Goal: Transaction & Acquisition: Purchase product/service

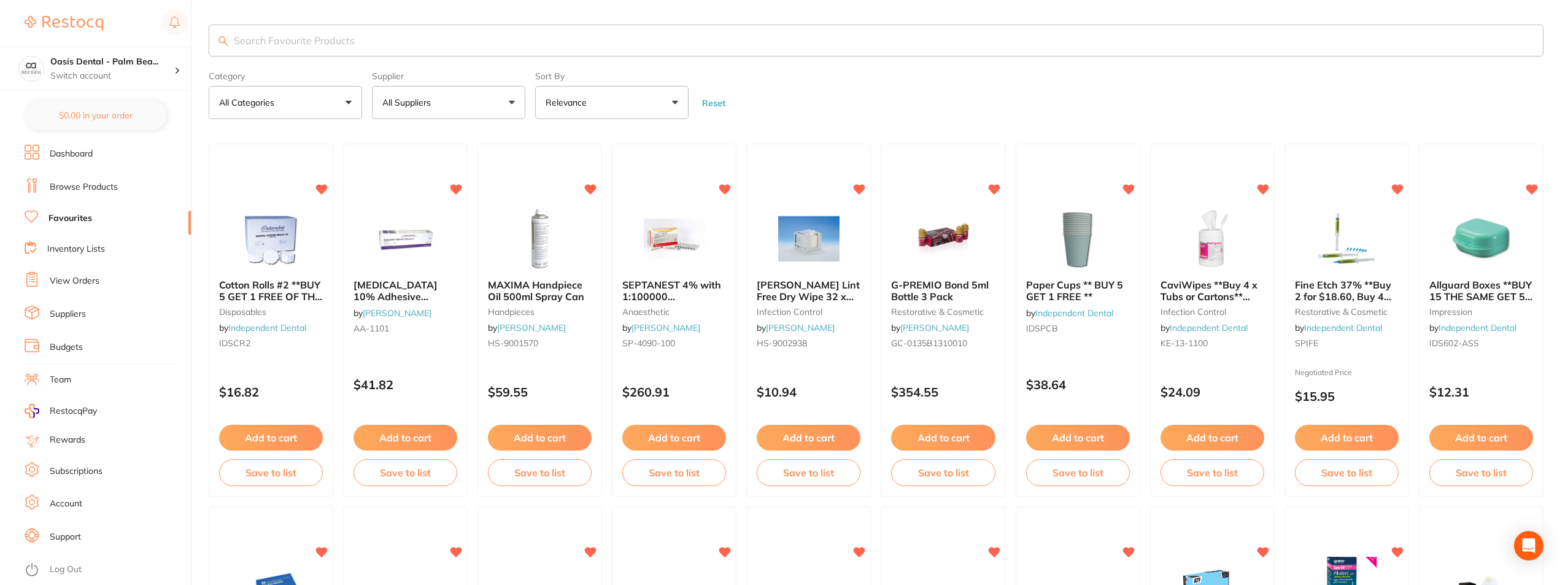
click at [495, 49] on input "search" at bounding box center [876, 40] width 1335 height 32
type input "gauze"
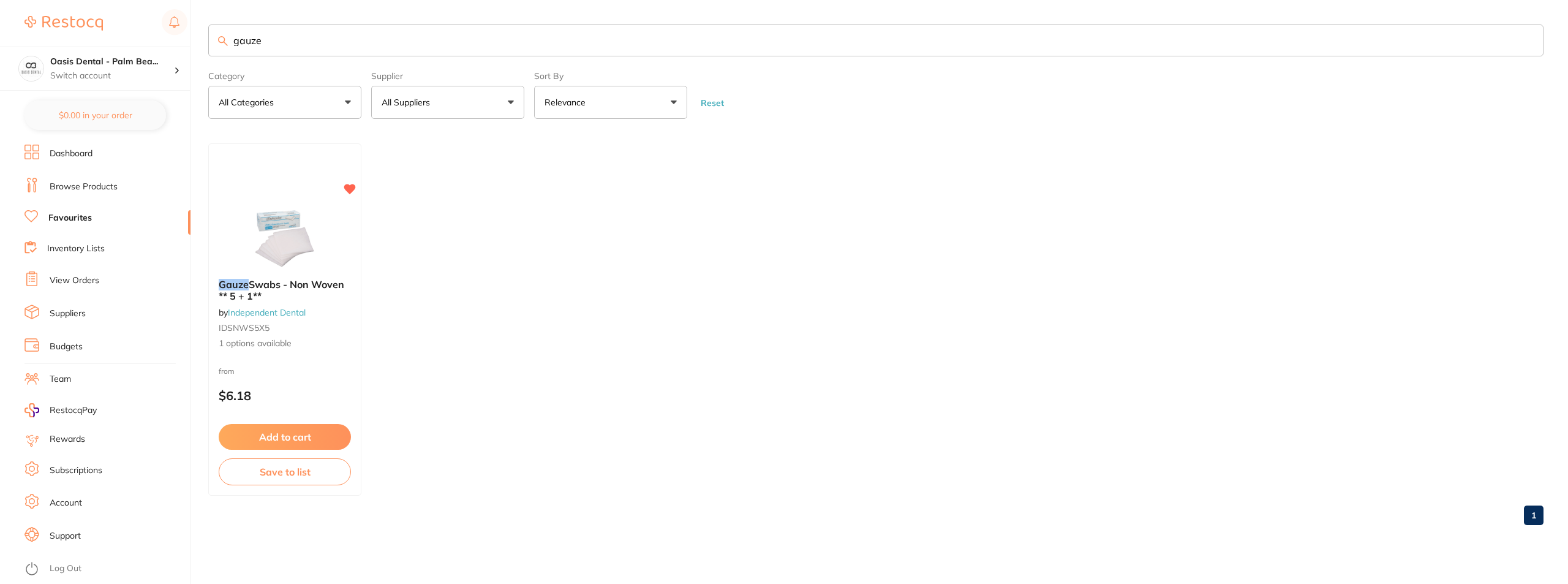
click at [278, 266] on img at bounding box center [284, 238] width 79 height 61
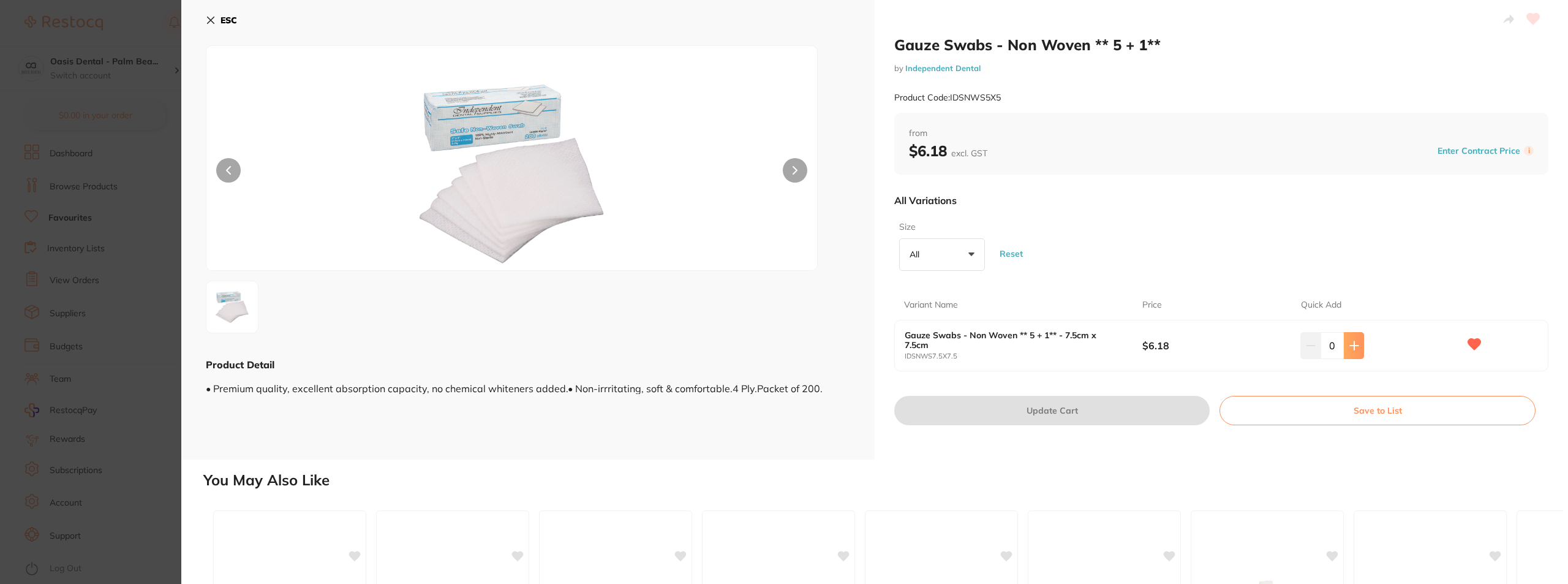
click at [1359, 342] on button at bounding box center [1353, 345] width 20 height 27
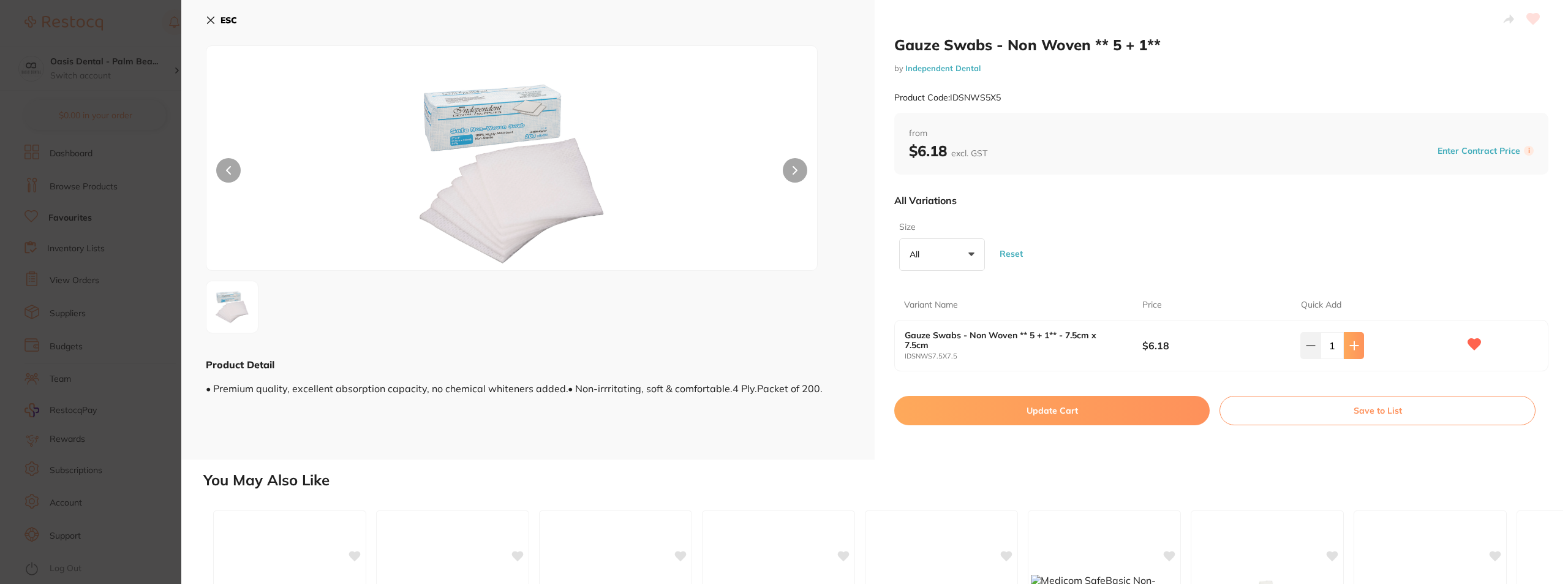
click at [1359, 342] on button at bounding box center [1353, 345] width 20 height 27
type input "5"
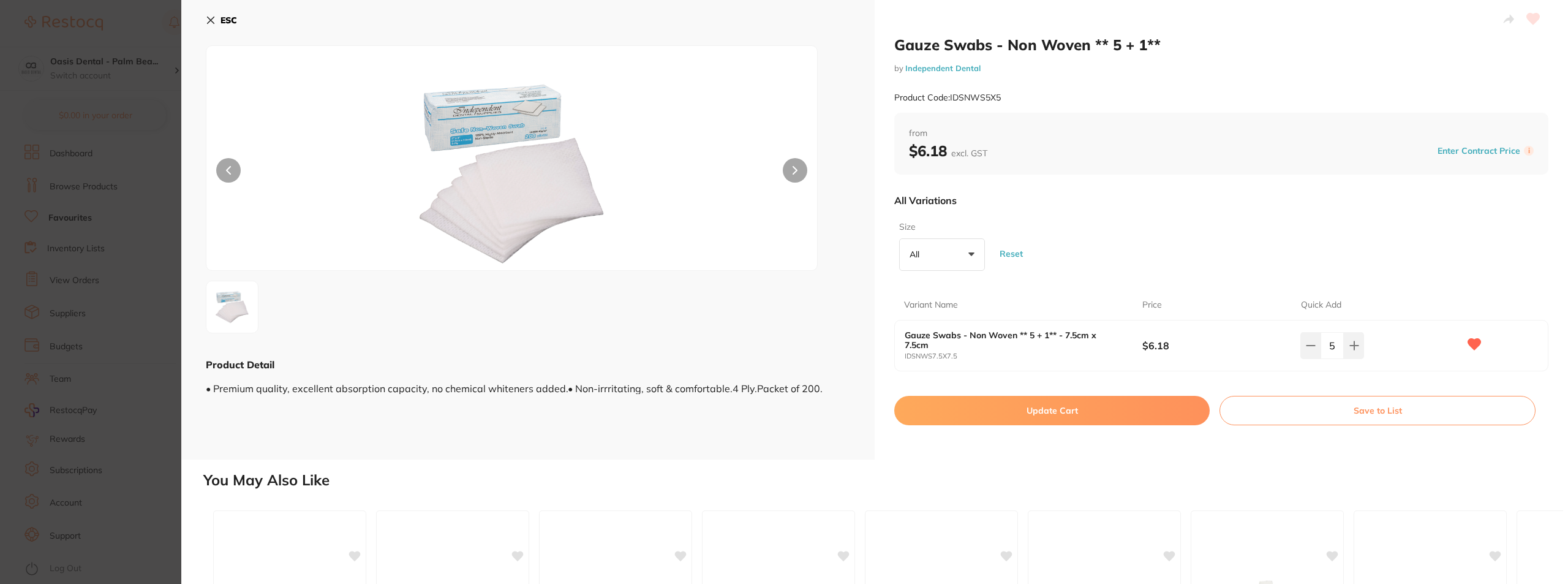
click at [1094, 414] on button "Update Cart" at bounding box center [1053, 411] width 315 height 29
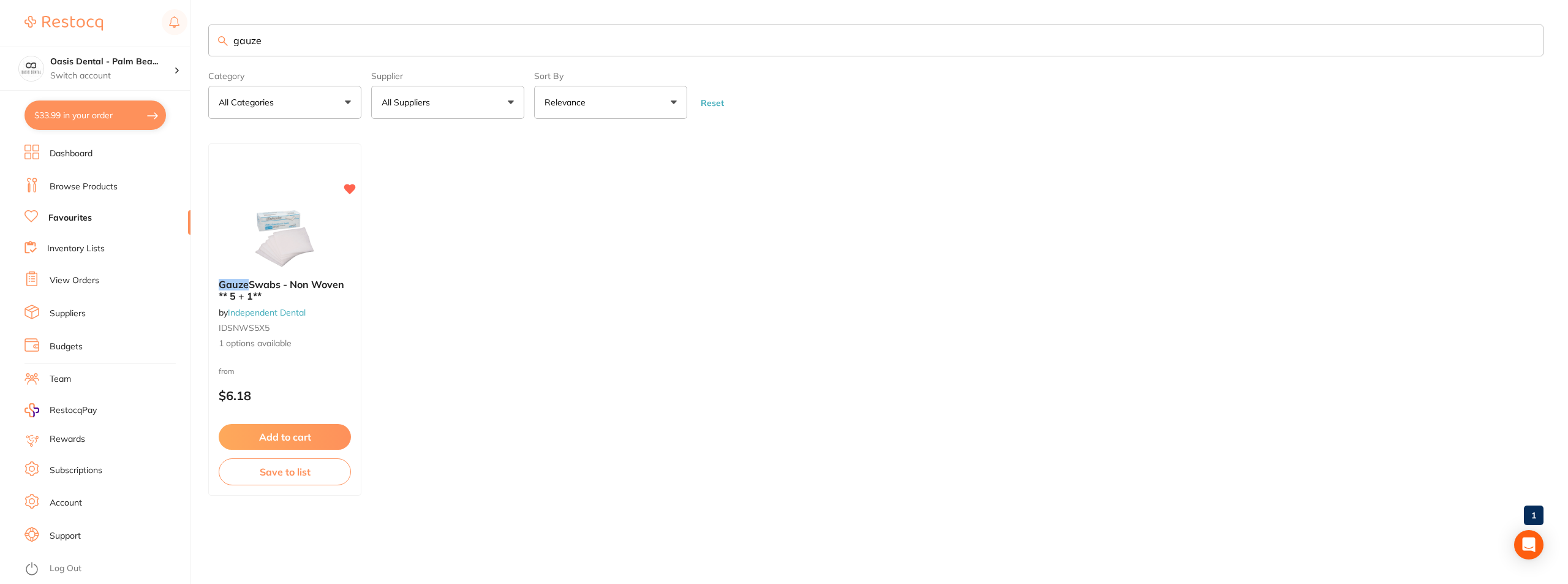
click at [128, 109] on button "$33.99 in your order" at bounding box center [95, 116] width 141 height 29
checkbox input "true"
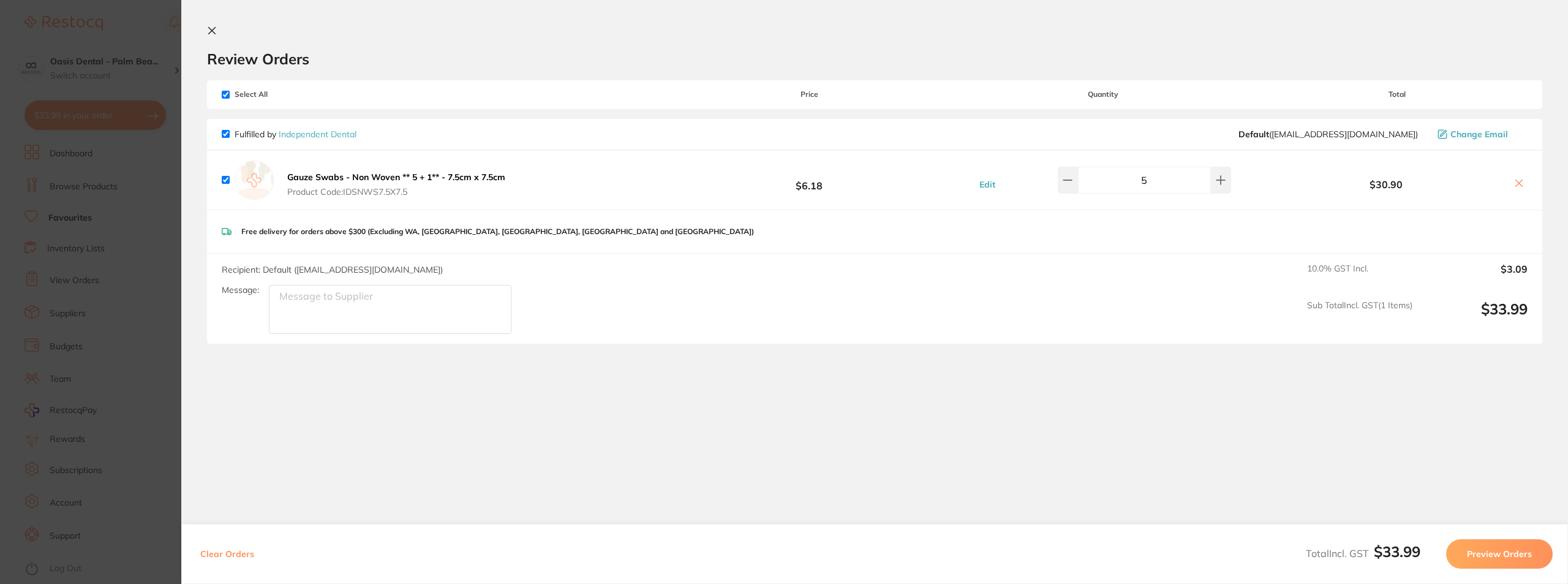
click at [1515, 553] on button "Preview Orders" at bounding box center [1500, 554] width 107 height 29
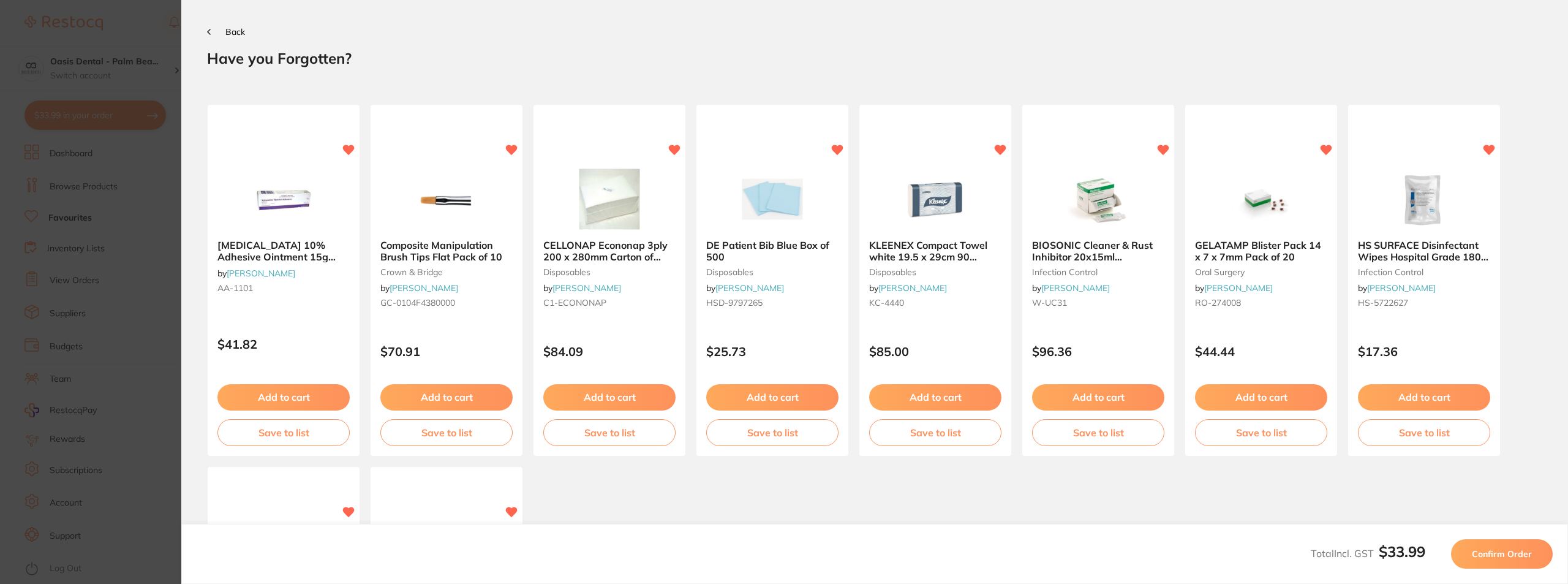
scroll to position [61, 0]
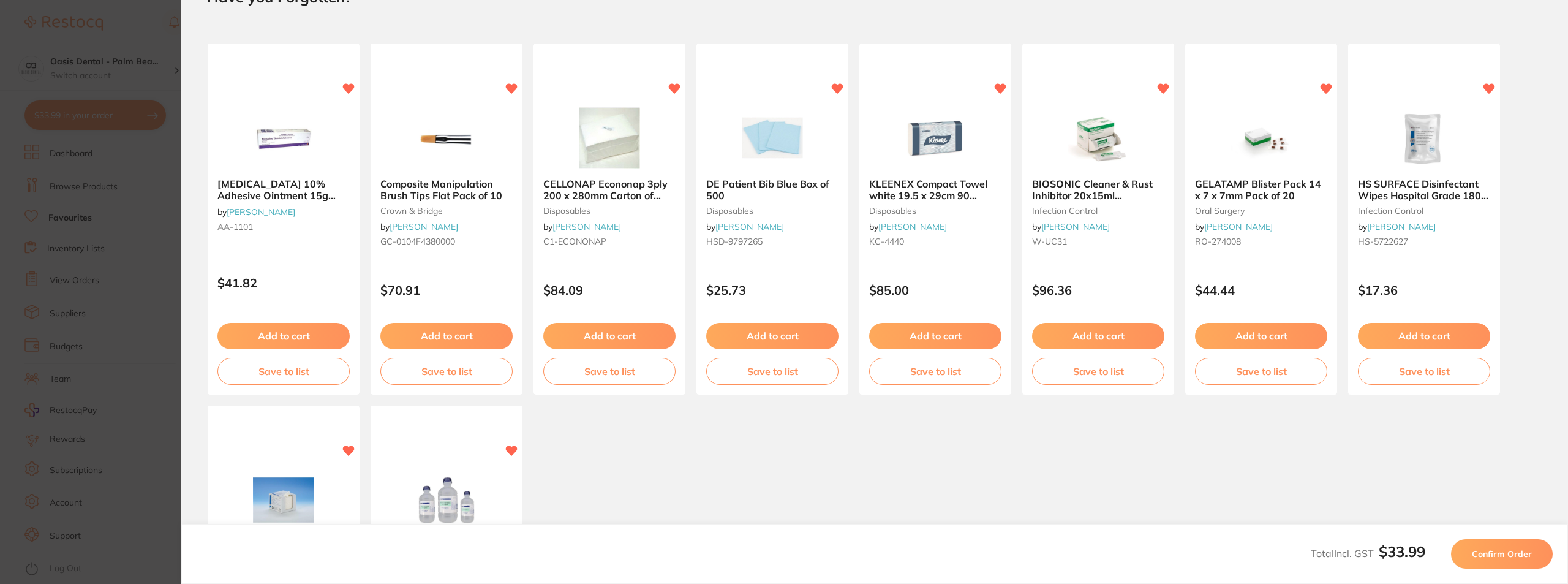
click at [1510, 553] on span "Confirm Order" at bounding box center [1502, 554] width 60 height 11
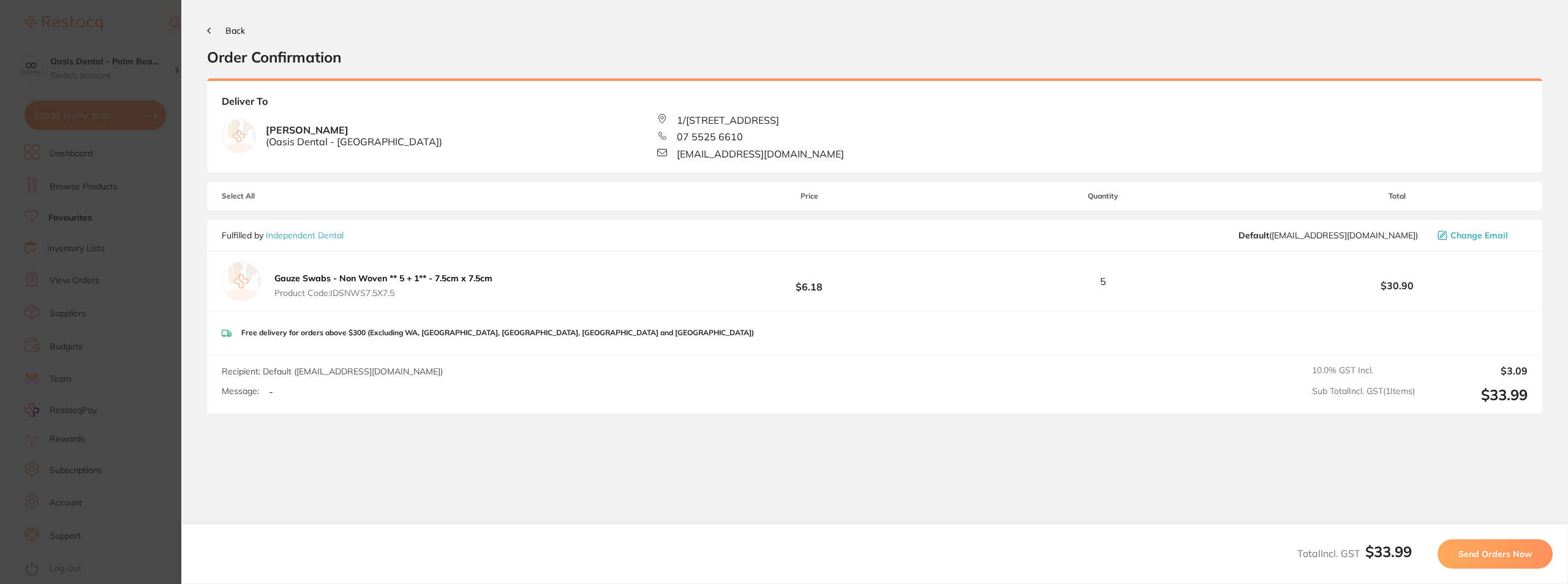
scroll to position [0, 0]
click at [1509, 549] on span "Send Orders Now" at bounding box center [1495, 554] width 73 height 11
